Goal: Task Accomplishment & Management: Manage account settings

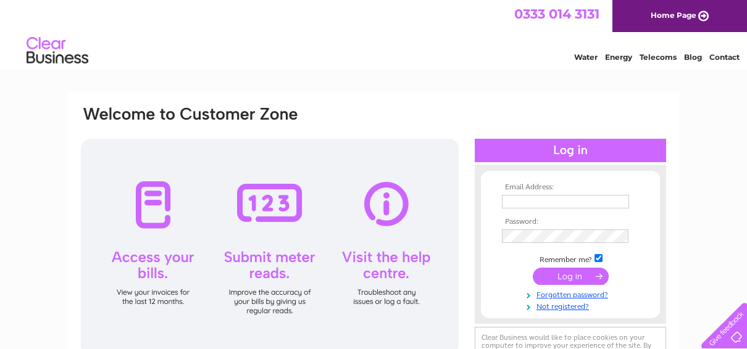
type input "hsung1989@hotmail.co.uk"
click at [581, 270] on input "submit" at bounding box center [571, 276] width 76 height 17
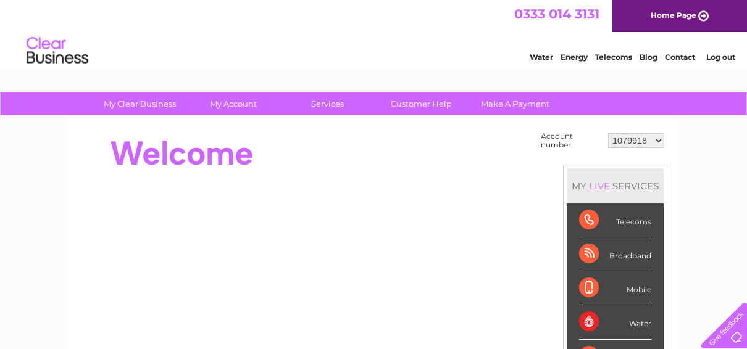
click at [628, 140] on select "1079918 30282889" at bounding box center [636, 140] width 56 height 15
select select "30282889"
click at [609, 133] on select "1079918 30282889" at bounding box center [636, 140] width 56 height 15
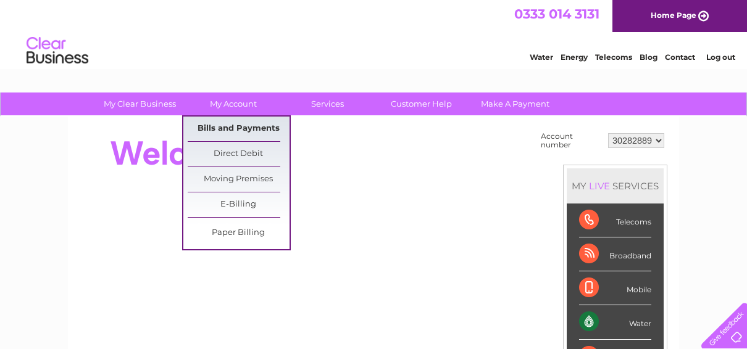
click at [220, 127] on link "Bills and Payments" at bounding box center [239, 129] width 102 height 25
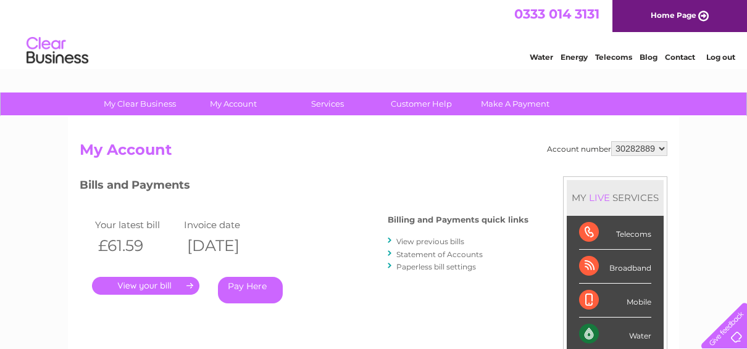
click at [178, 288] on link "." at bounding box center [145, 286] width 107 height 18
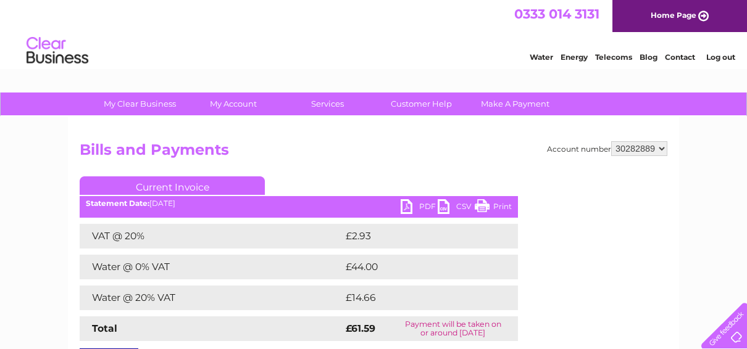
click at [421, 204] on link "PDF" at bounding box center [419, 208] width 37 height 18
